Goal: Information Seeking & Learning: Learn about a topic

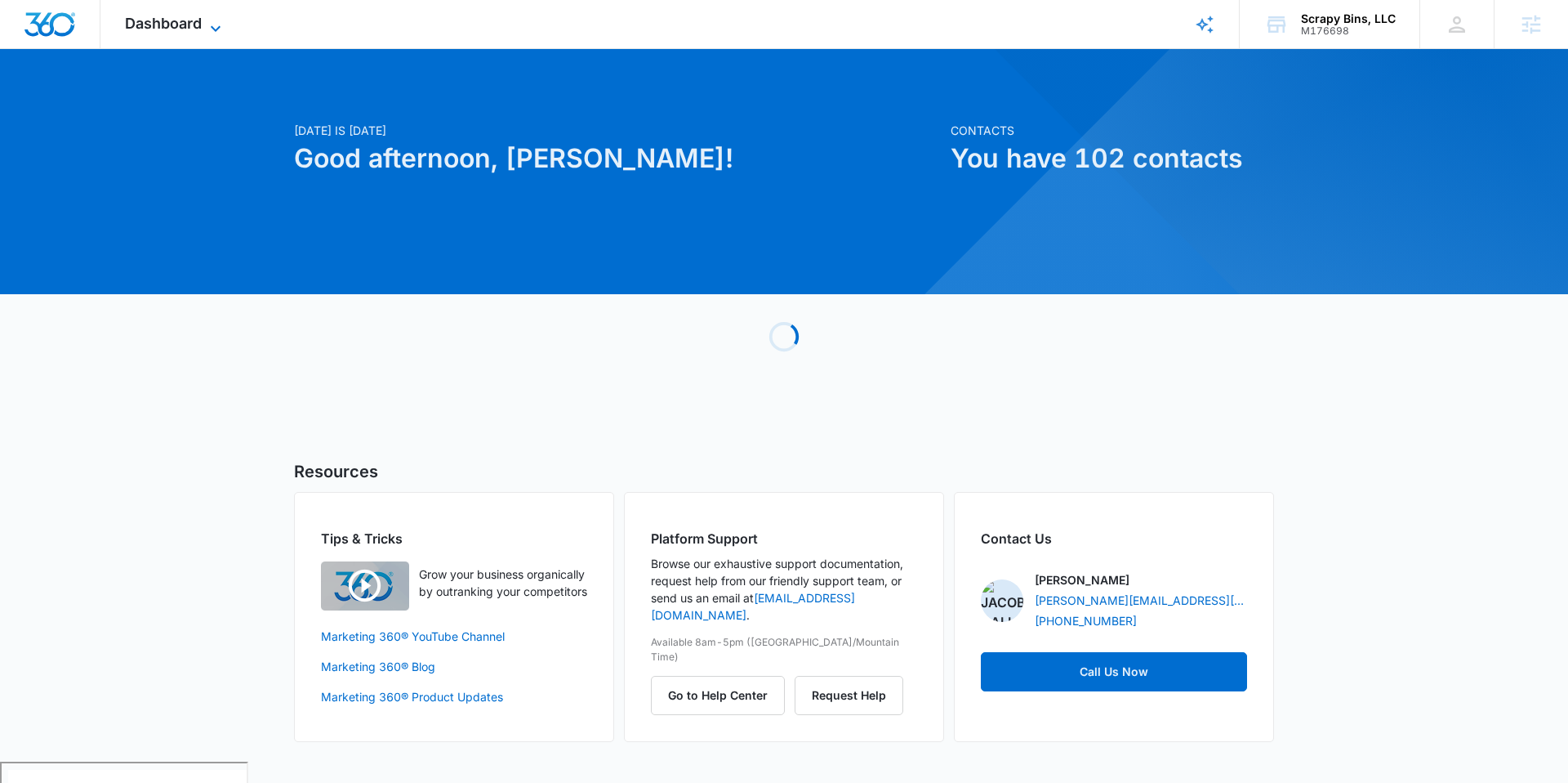
click at [208, 29] on icon at bounding box center [215, 29] width 19 height 19
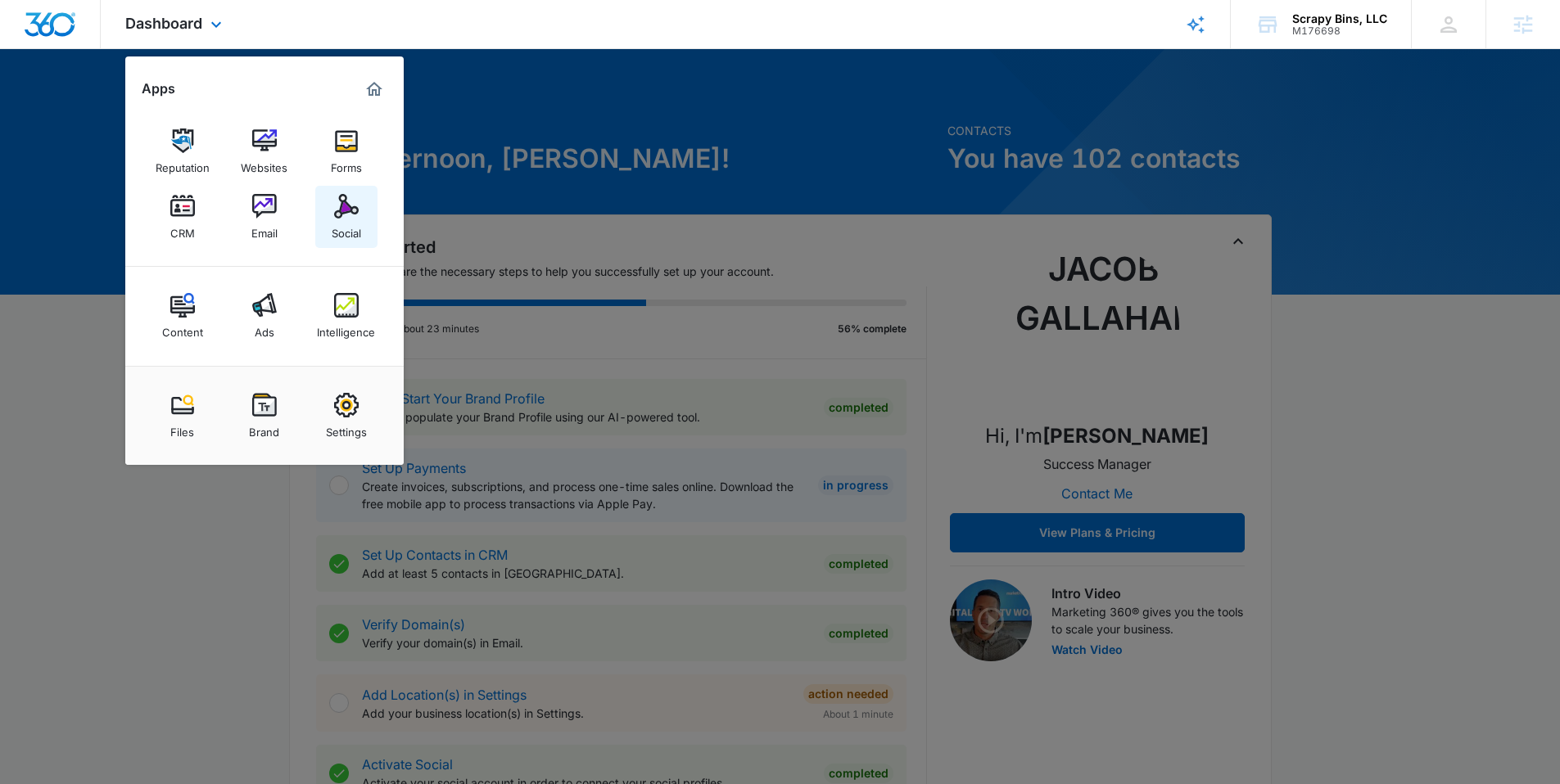
click at [339, 203] on img at bounding box center [346, 206] width 25 height 25
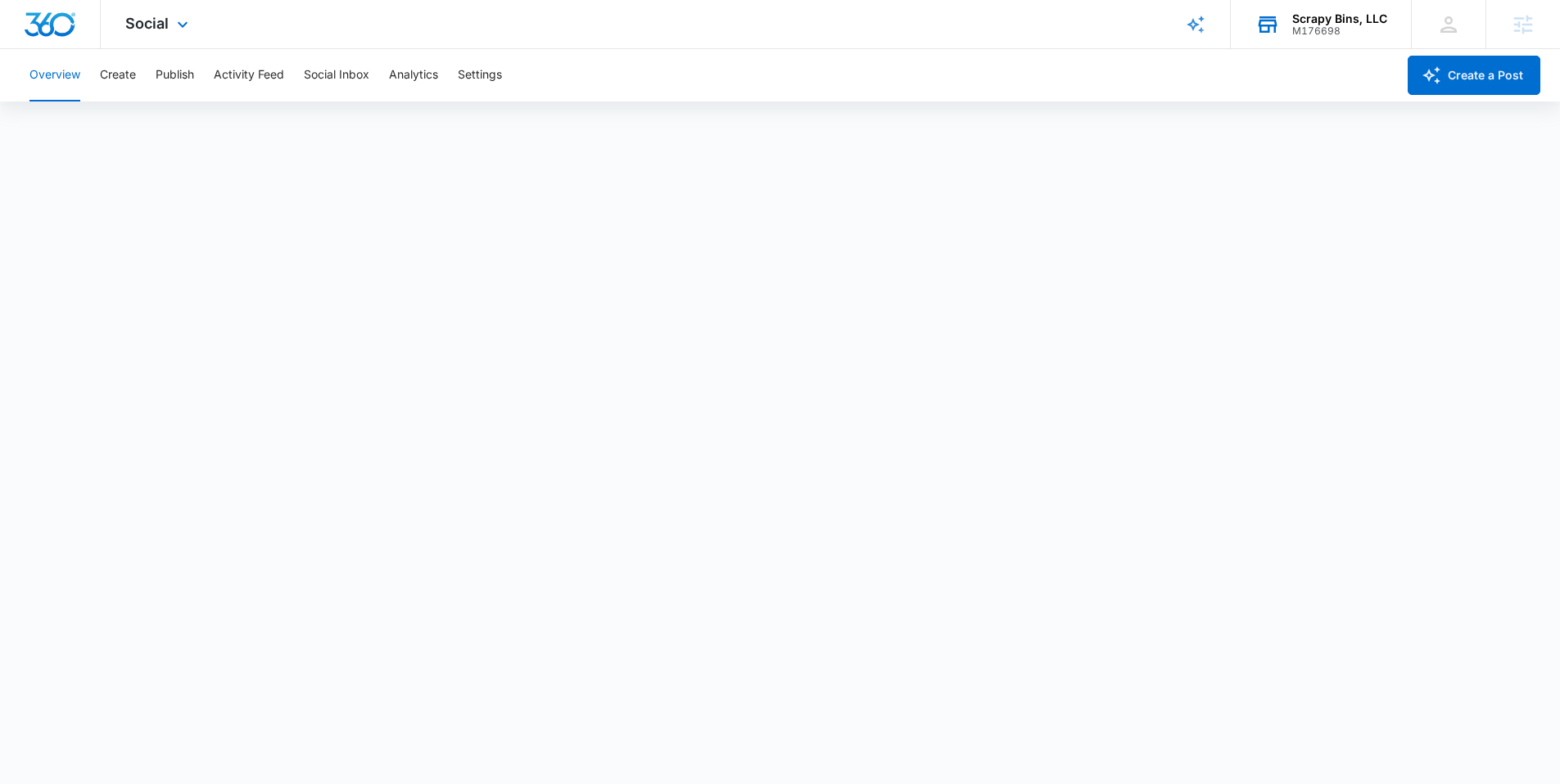
click at [1323, 29] on div "M176698" at bounding box center [1339, 31] width 95 height 12
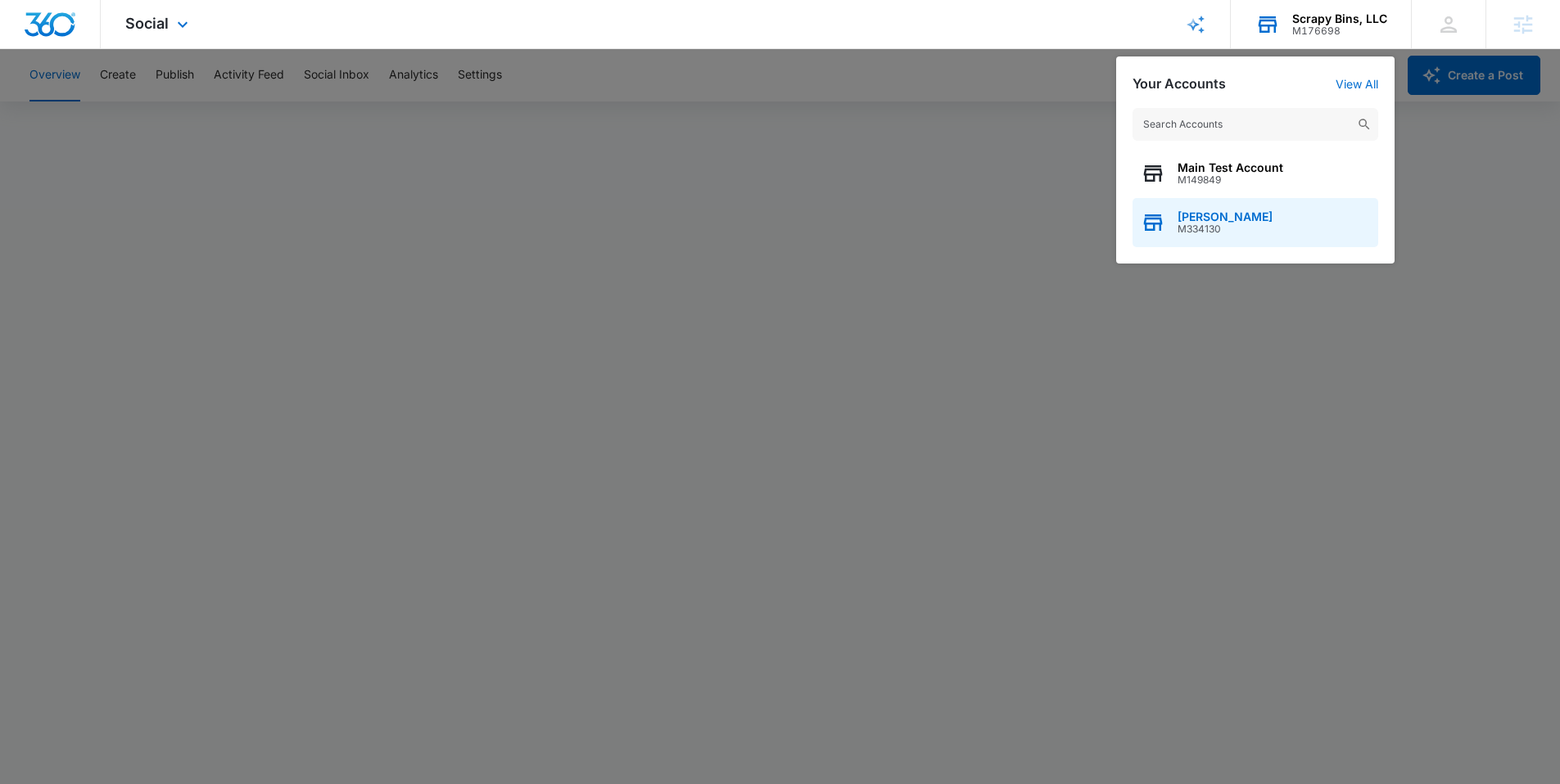
click at [1234, 231] on span "M334130" at bounding box center [1224, 229] width 95 height 12
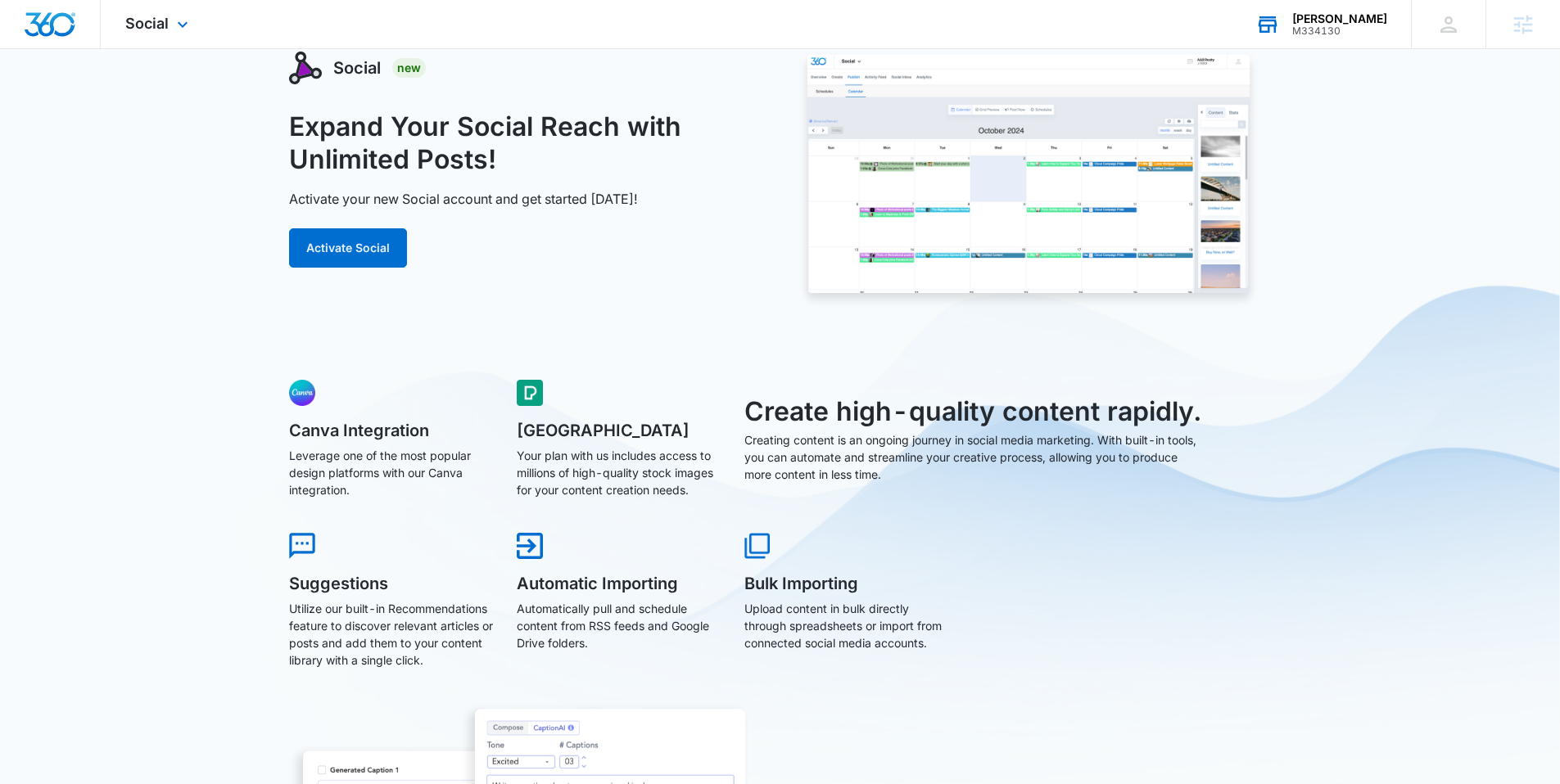
scroll to position [85, 0]
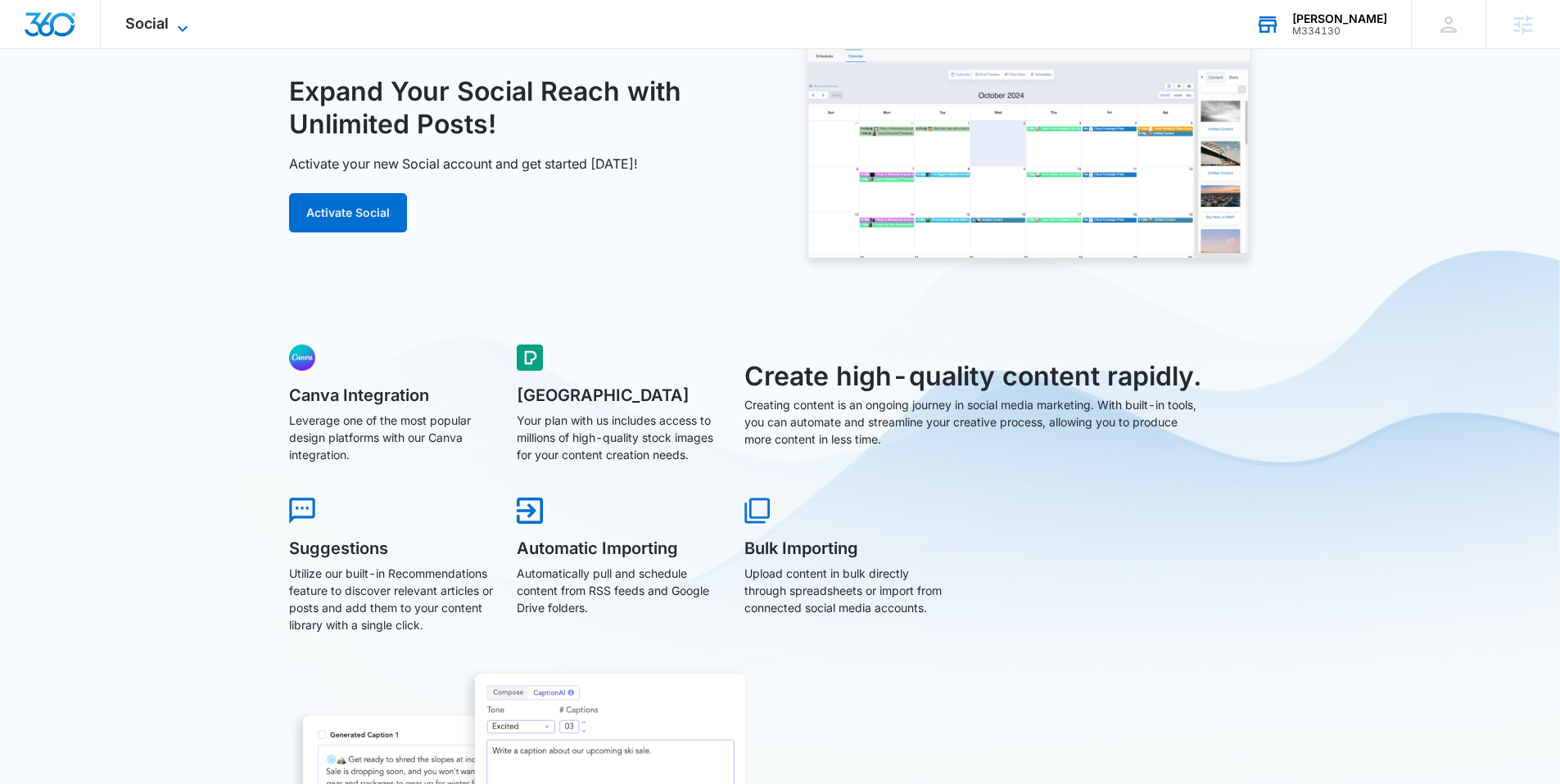
click at [174, 26] on icon at bounding box center [182, 29] width 19 height 19
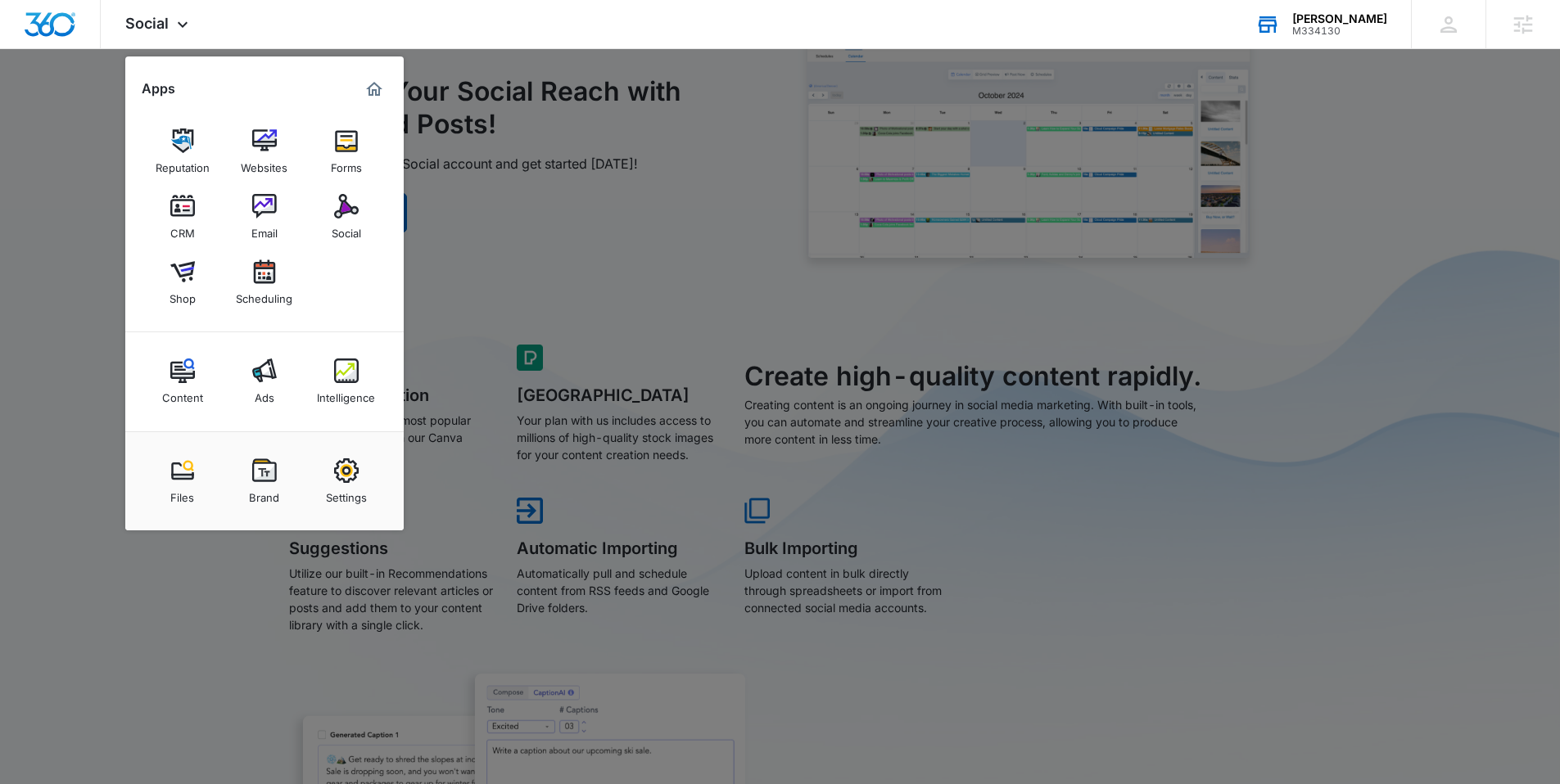
click at [614, 273] on div at bounding box center [780, 392] width 1560 height 784
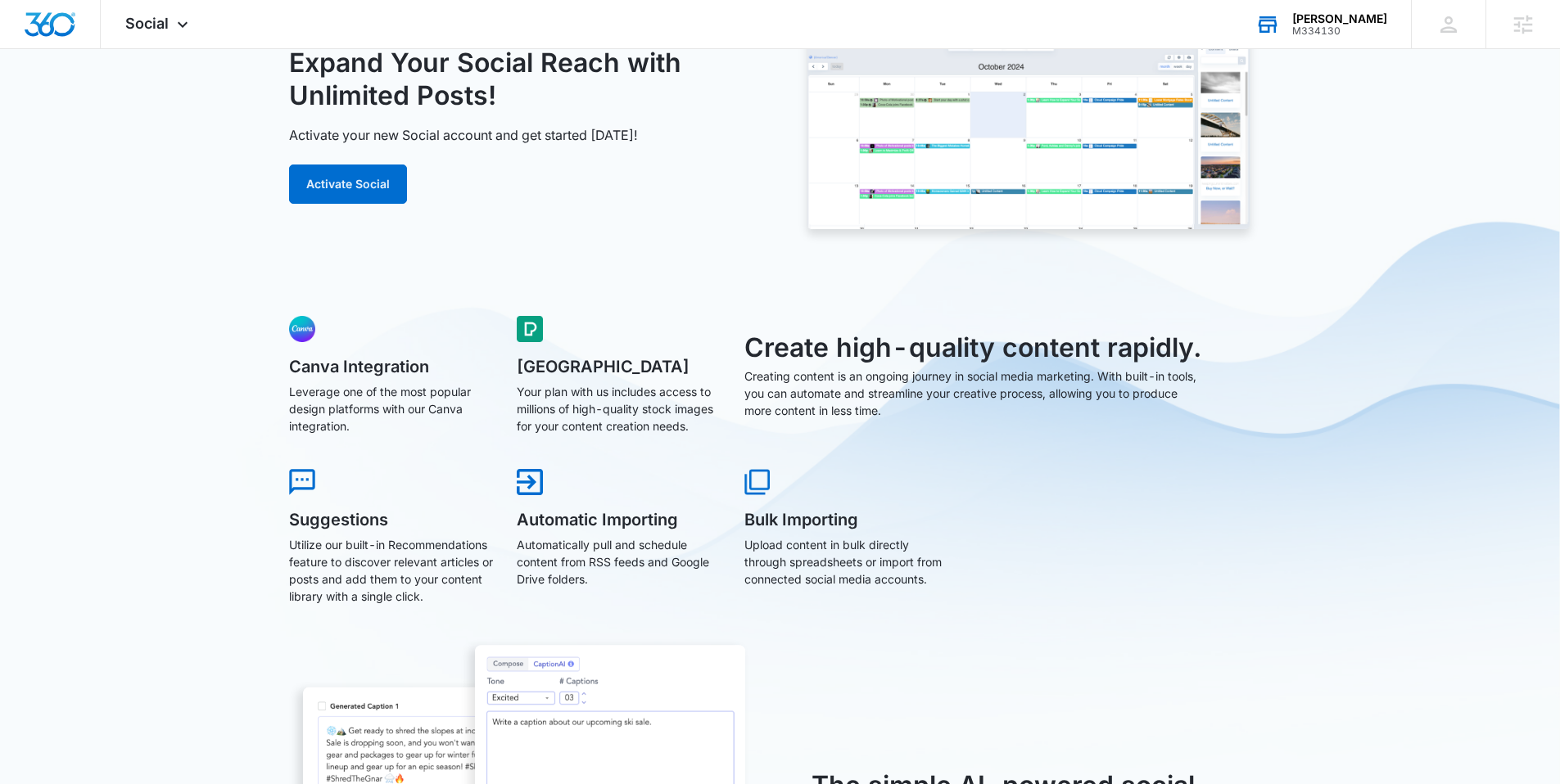
scroll to position [0, 0]
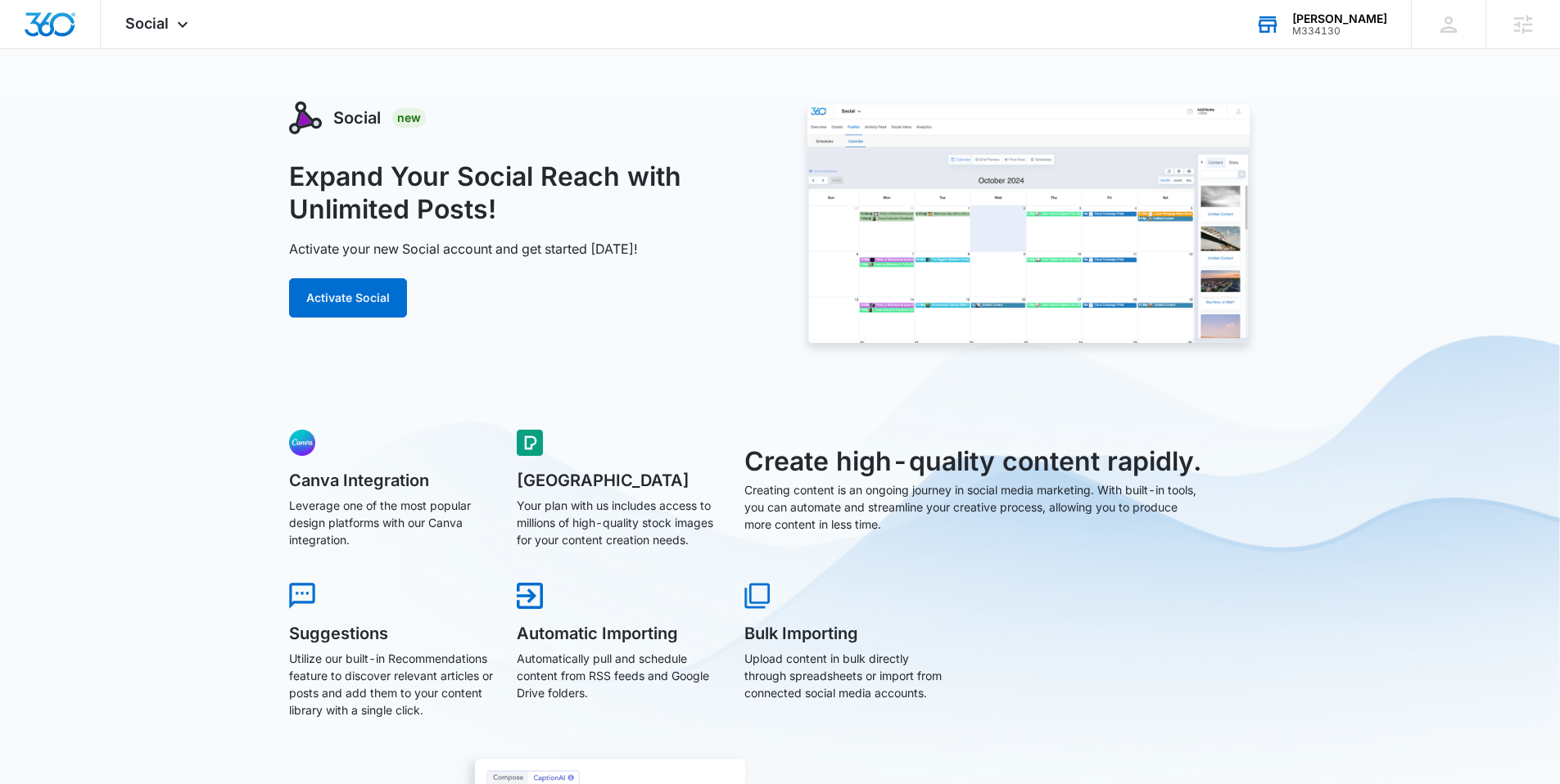
click at [1342, 25] on div "M334130" at bounding box center [1339, 31] width 95 height 12
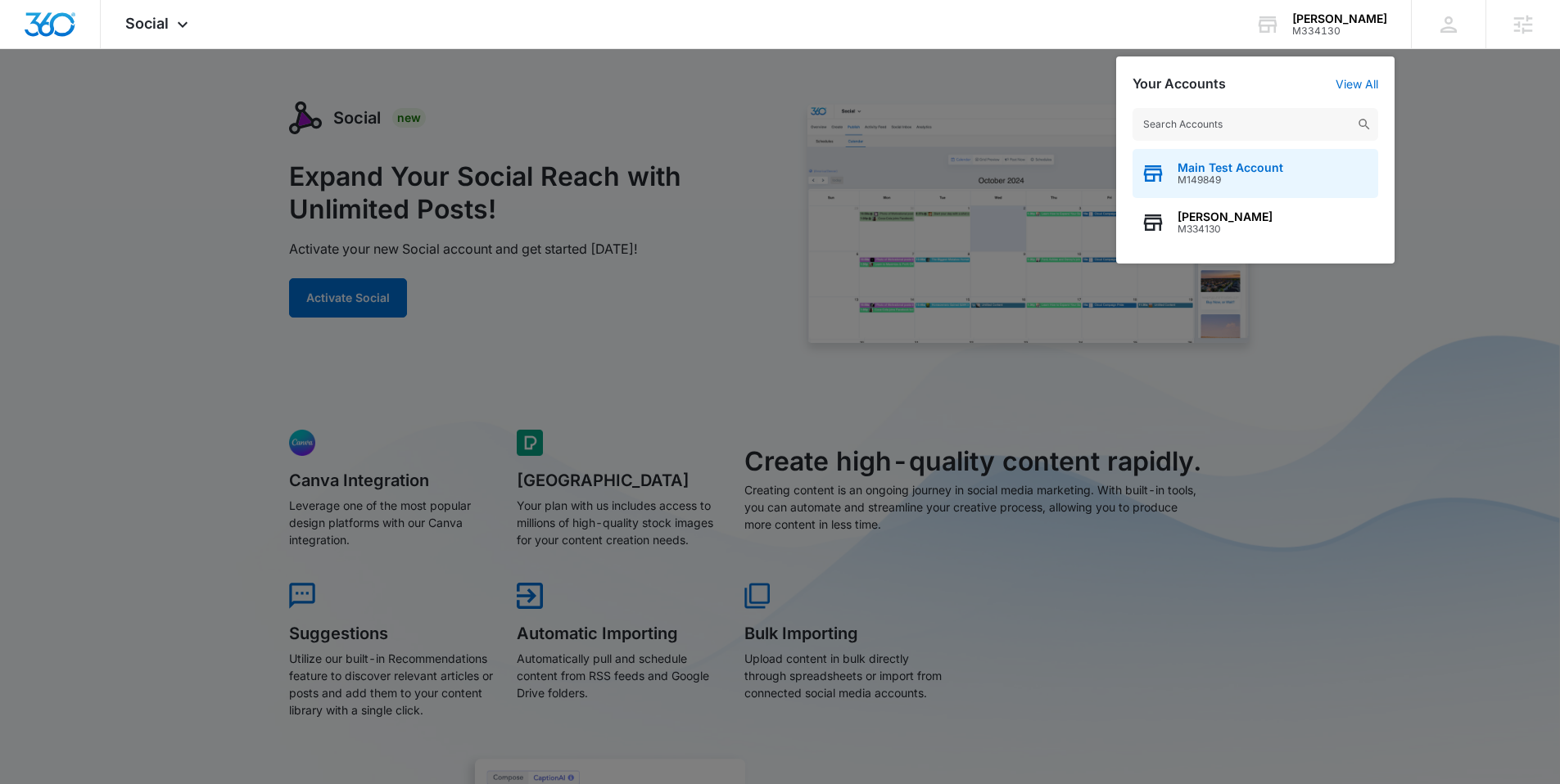
click at [1207, 170] on span "Main Test Account" at bounding box center [1230, 168] width 105 height 13
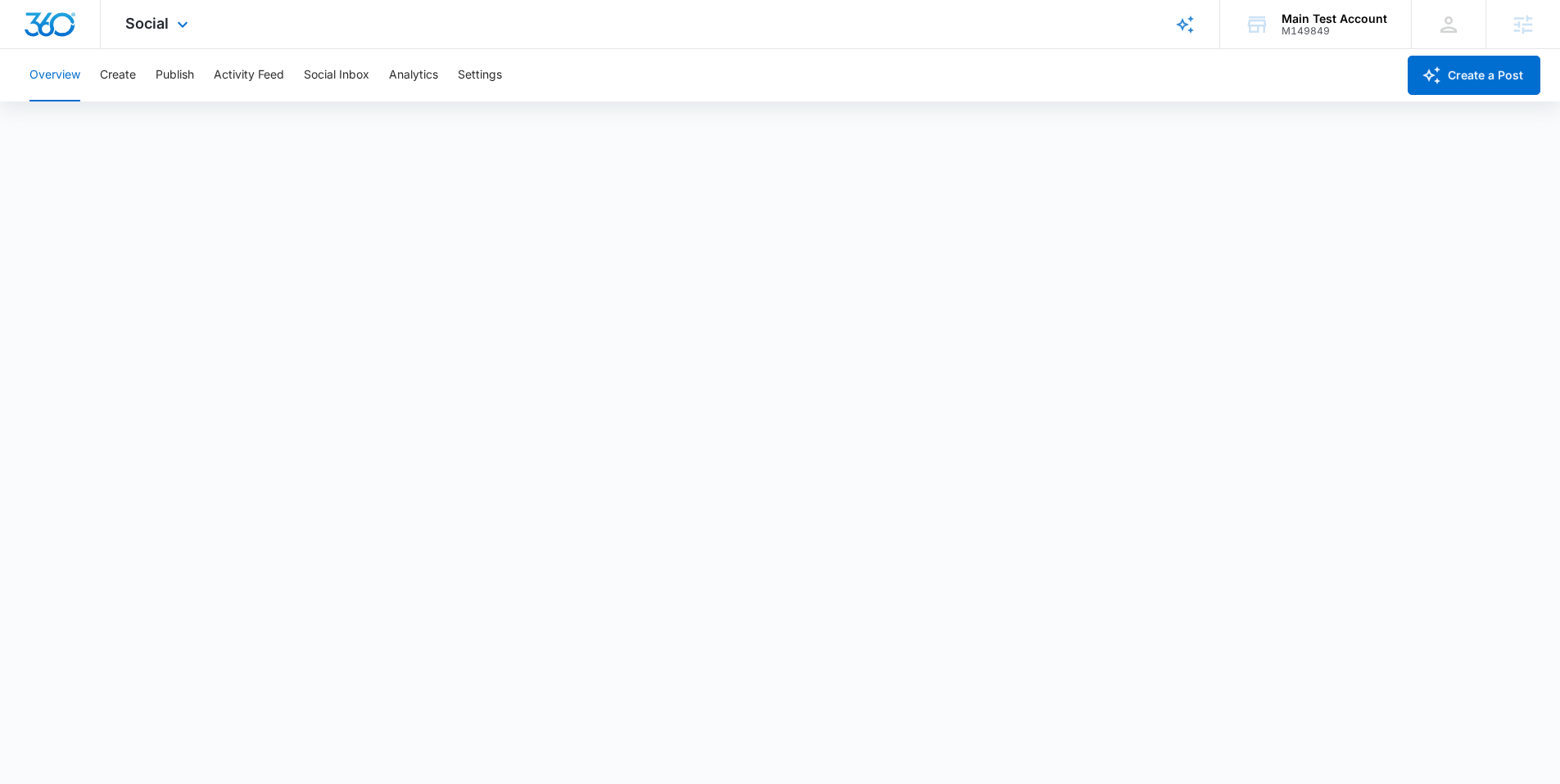
click at [157, 39] on div "Social Apps Reputation Websites Forms CRM Email Social Shop Payments POS Conten…" at bounding box center [158, 24] width 116 height 48
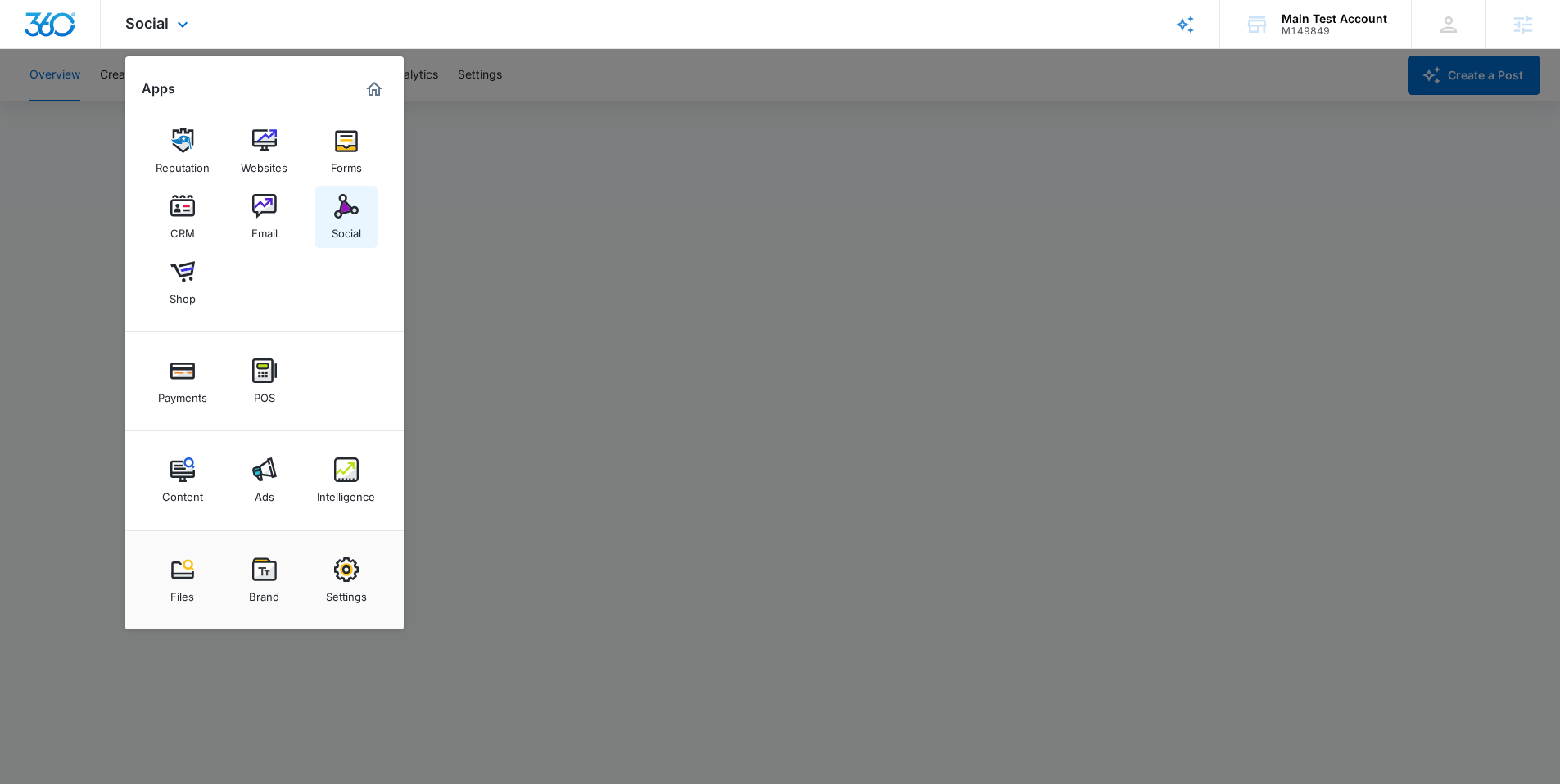
click at [350, 187] on link "Social" at bounding box center [346, 217] width 62 height 62
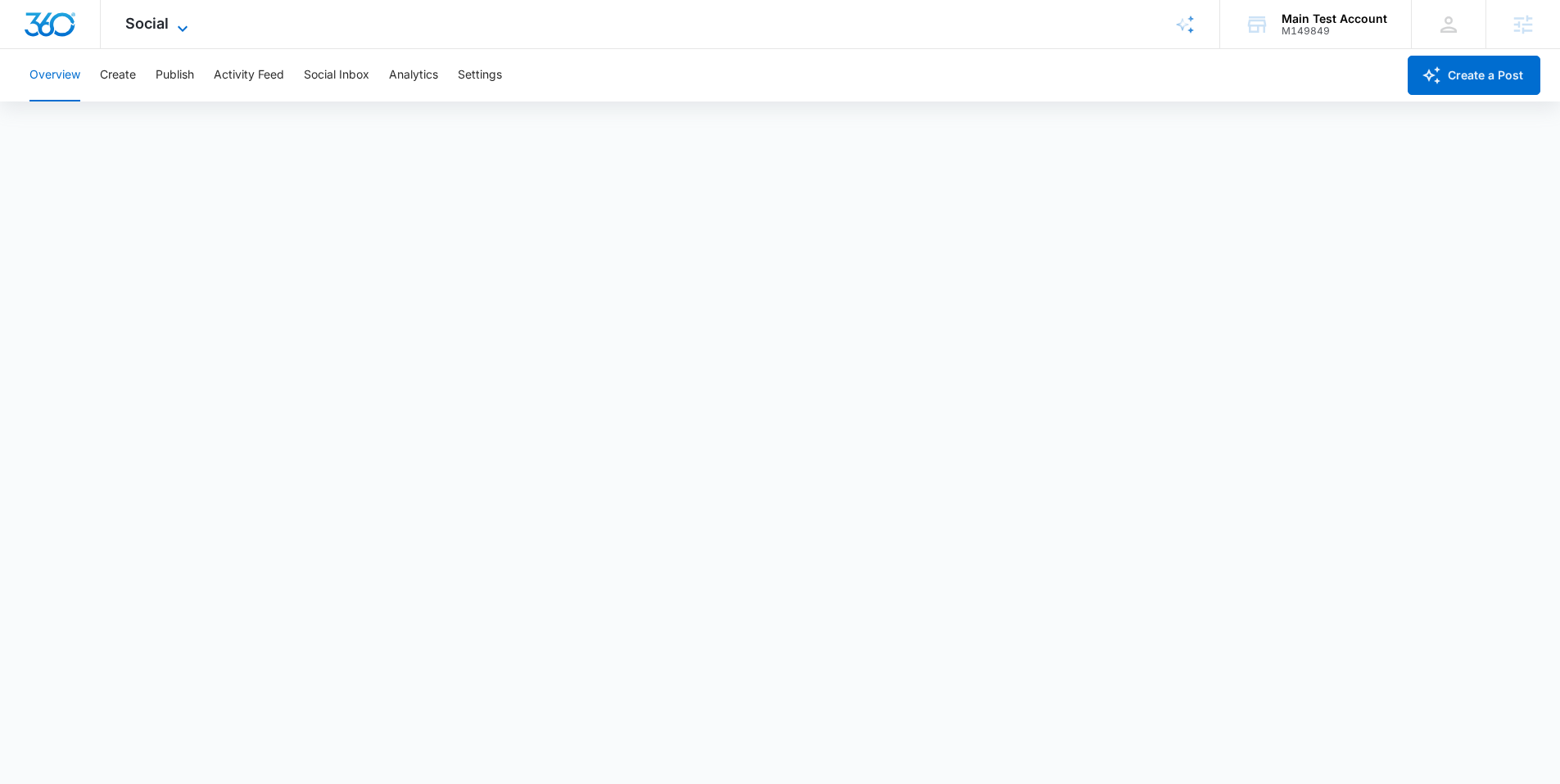
click at [182, 24] on icon at bounding box center [182, 29] width 19 height 19
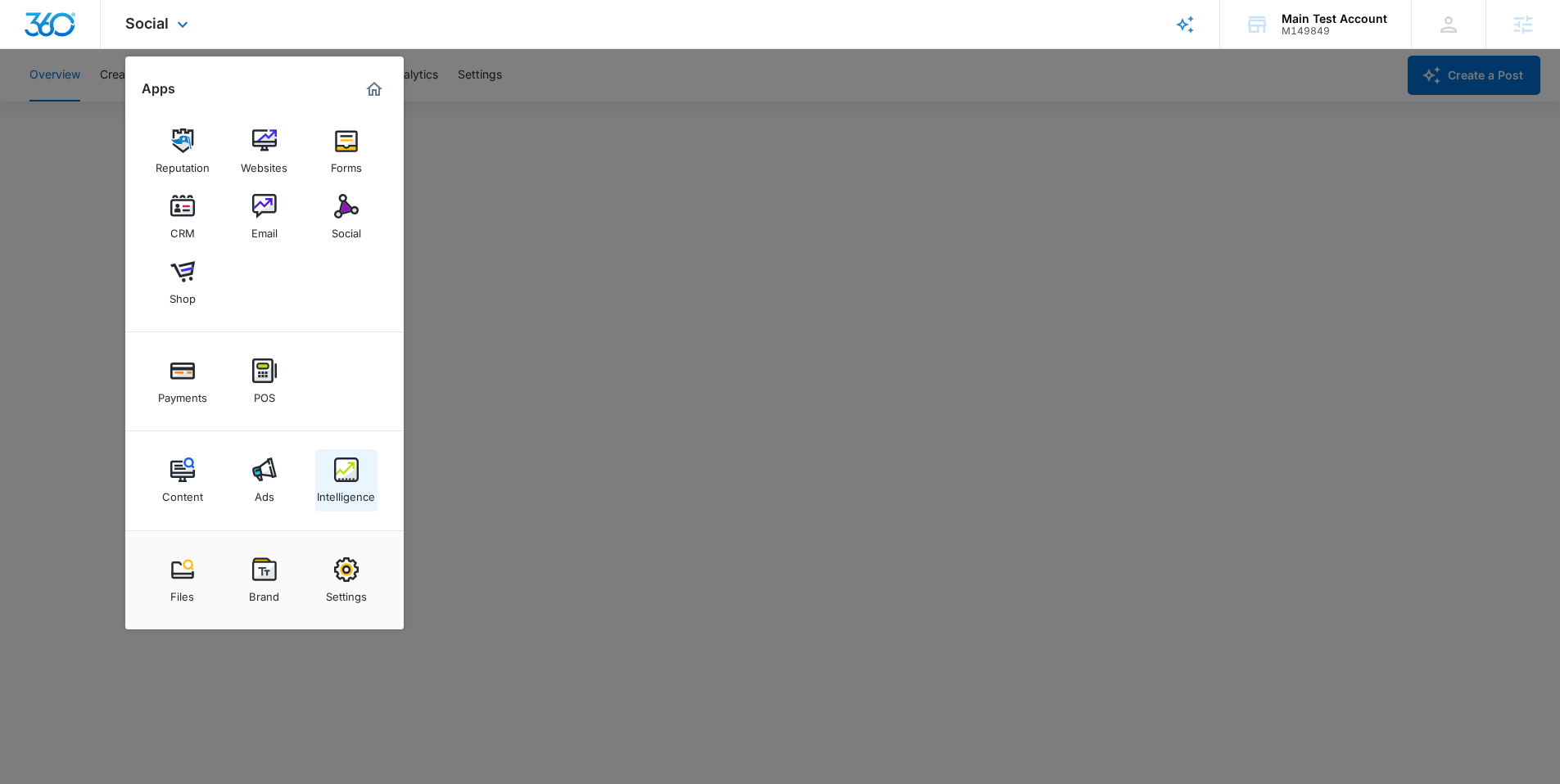
click at [351, 470] on img at bounding box center [346, 470] width 25 height 25
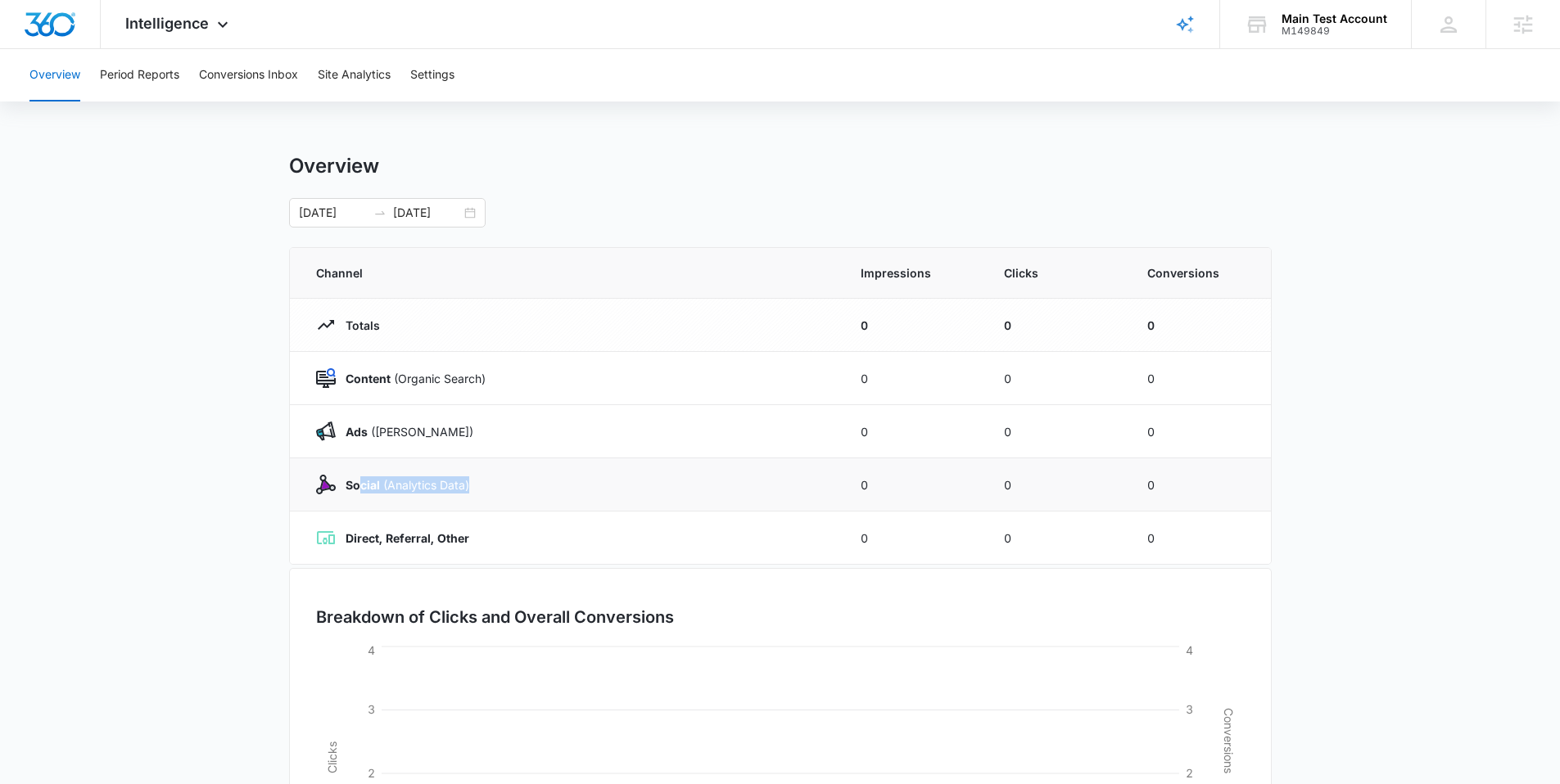
drag, startPoint x: 361, startPoint y: 487, endPoint x: 474, endPoint y: 477, distance: 113.4
click at [474, 477] on div "Social (Analytics Data)" at bounding box center [569, 484] width 505 height 19
click at [490, 477] on div "Social (Analytics Data)" at bounding box center [569, 484] width 505 height 19
click at [109, 71] on button "Period Reports" at bounding box center [139, 75] width 80 height 53
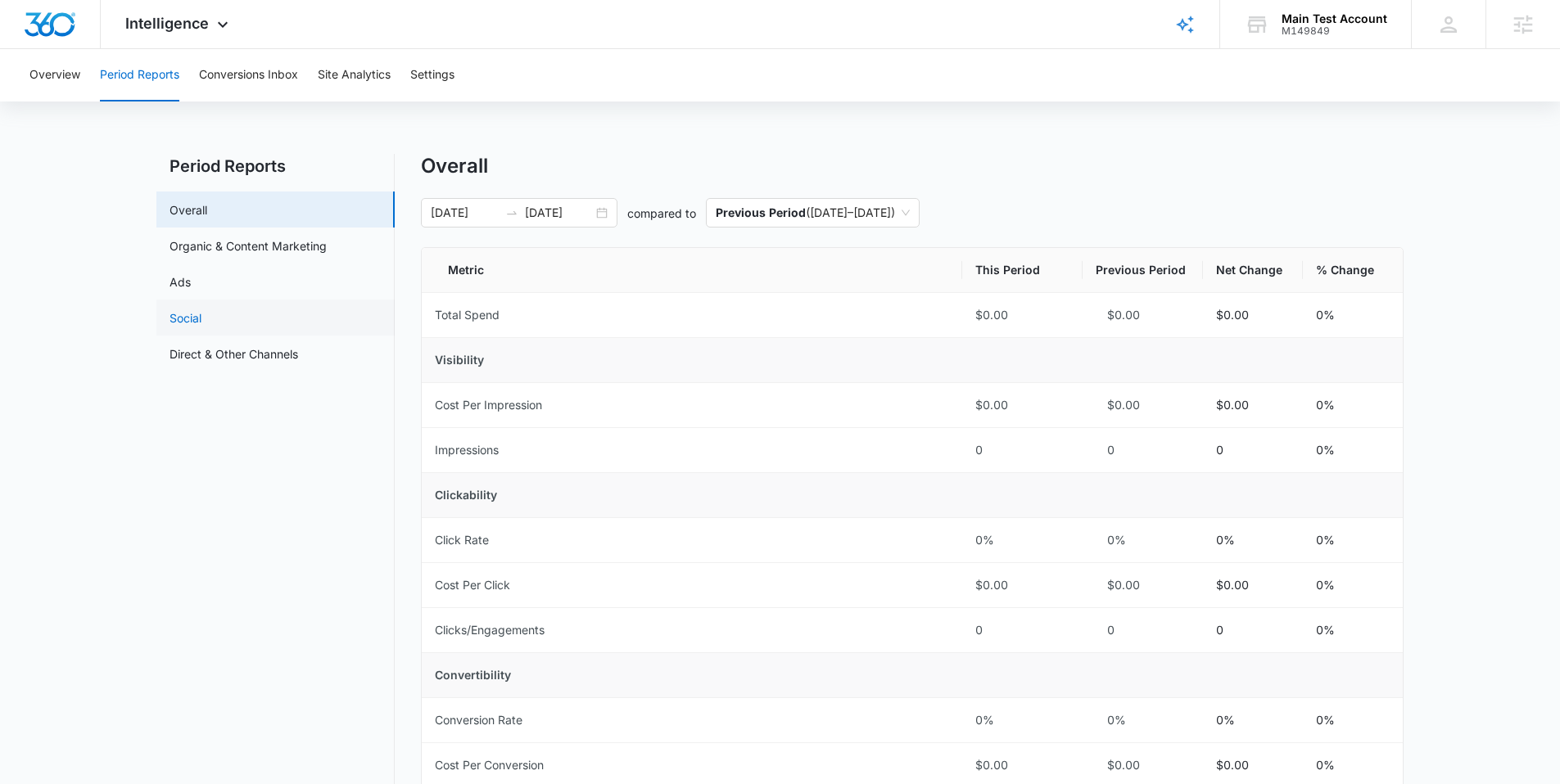
click at [201, 310] on link "Social" at bounding box center [185, 318] width 32 height 17
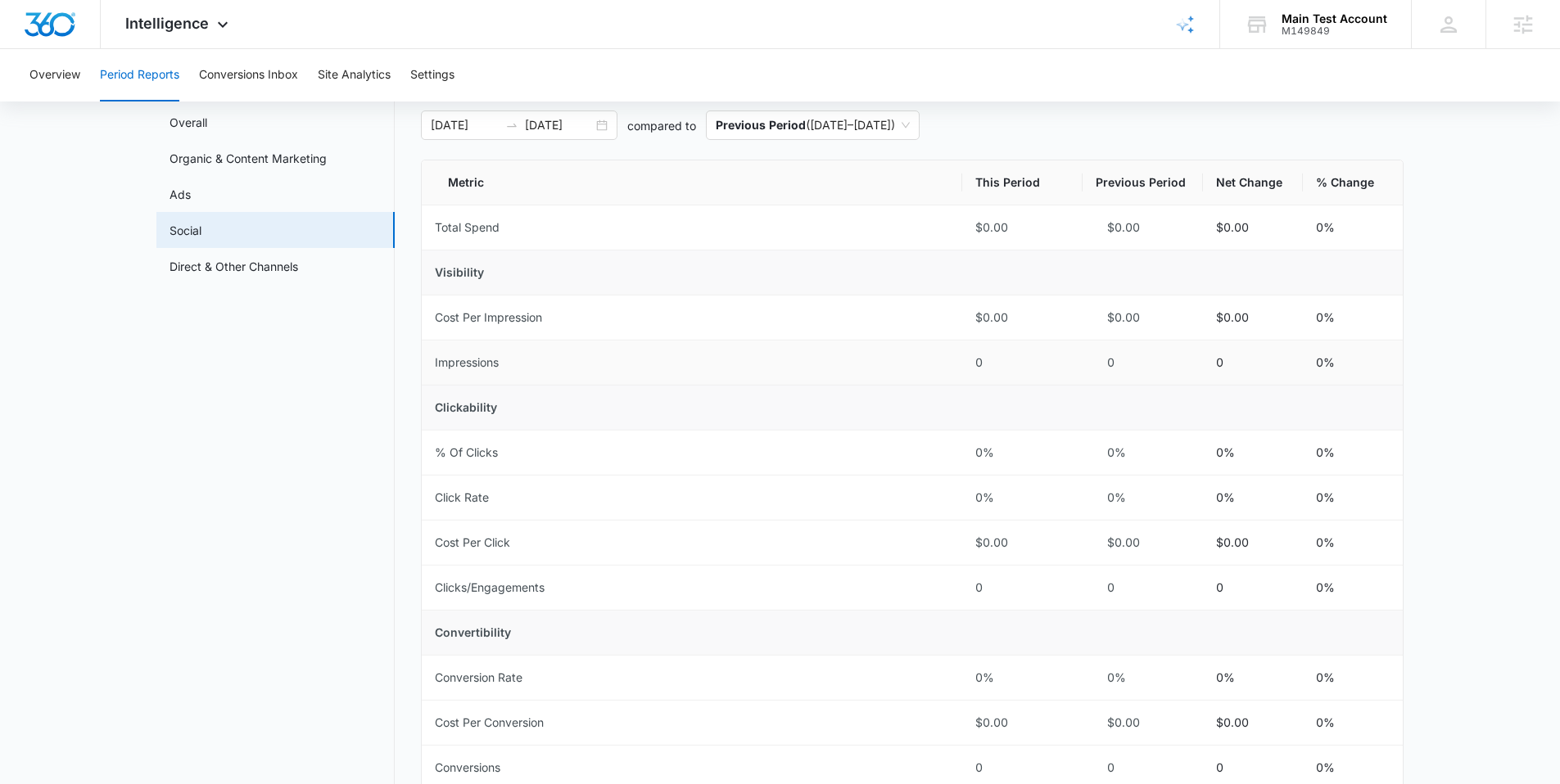
scroll to position [81, 0]
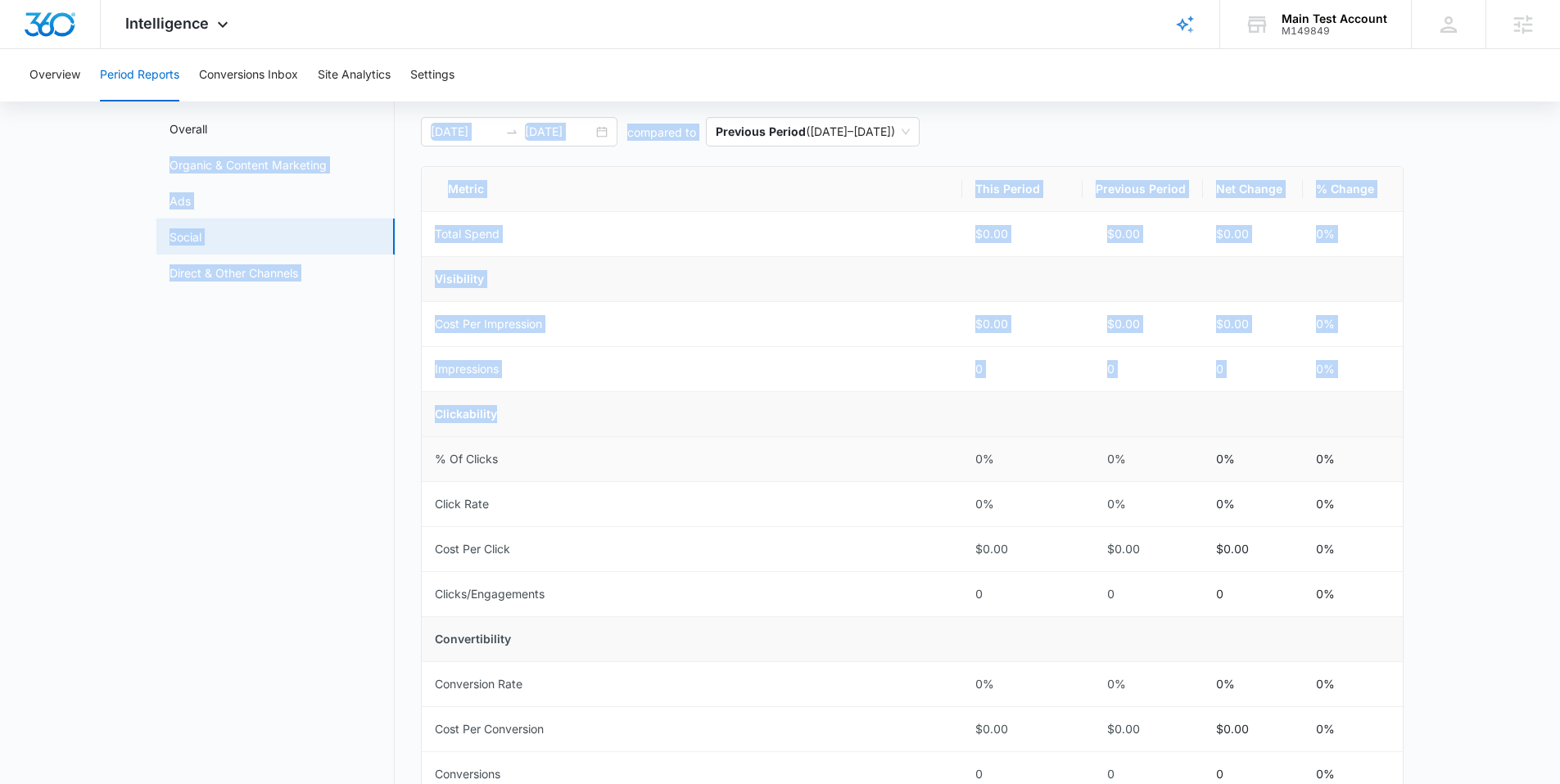
drag, startPoint x: 407, startPoint y: 154, endPoint x: 1059, endPoint y: 436, distance: 710.4
click at [1059, 436] on div "Period Reports Overall Organic & Content Marketing Ads Social Direct & Other Ch…" at bounding box center [780, 577] width 1246 height 1008
click at [285, 592] on nav "Period Reports Overall Organic & Content Marketing Ads Social Direct & Other Ch…" at bounding box center [275, 577] width 238 height 1008
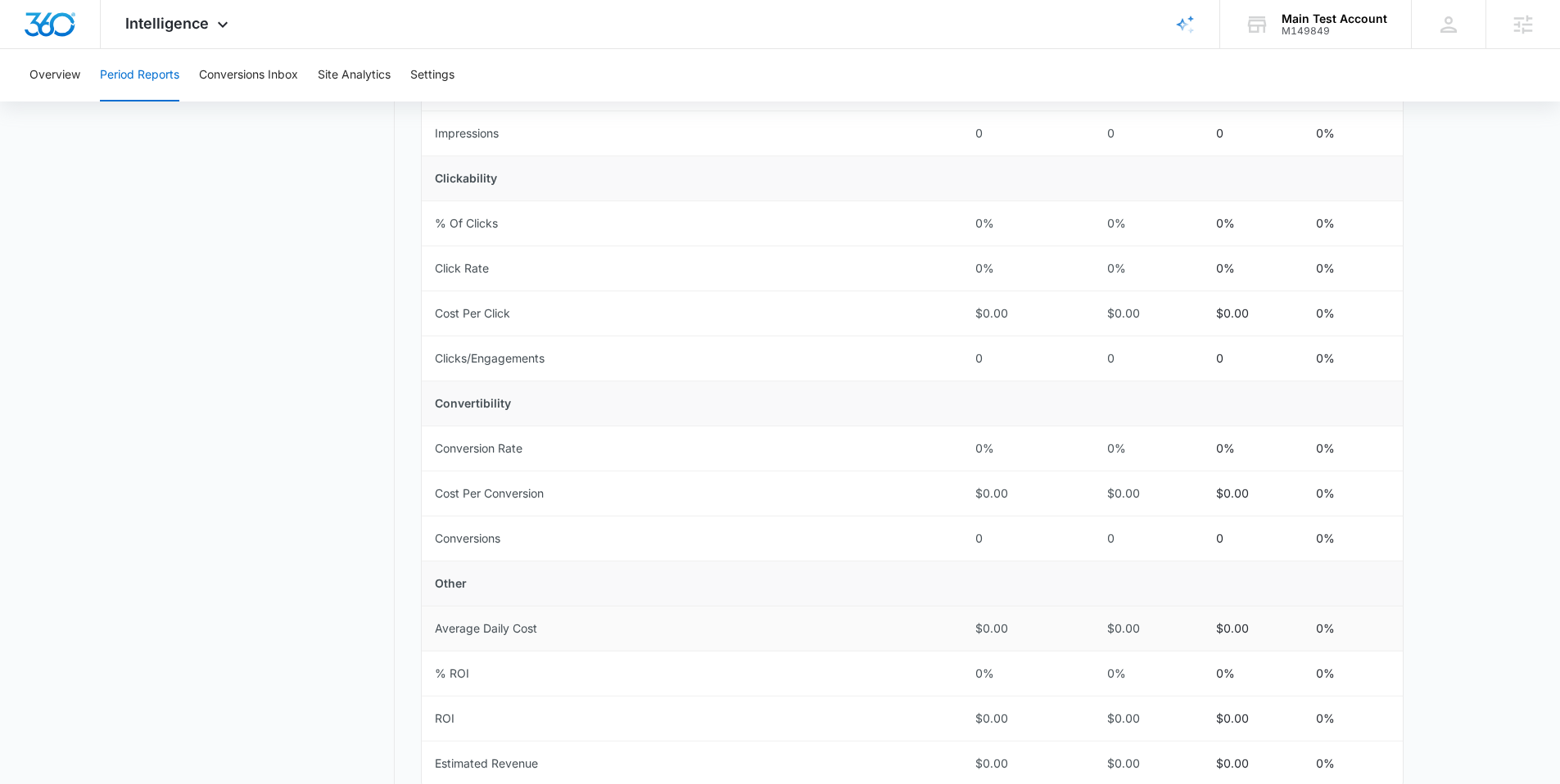
scroll to position [316, 0]
